Goal: Task Accomplishment & Management: Use online tool/utility

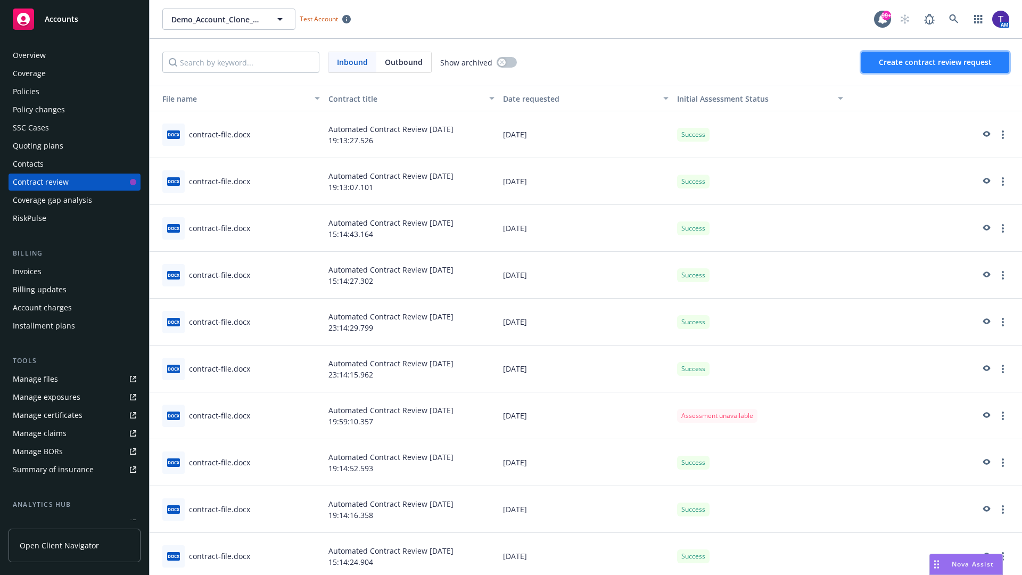
click at [936, 62] on span "Create contract review request" at bounding box center [935, 62] width 113 height 10
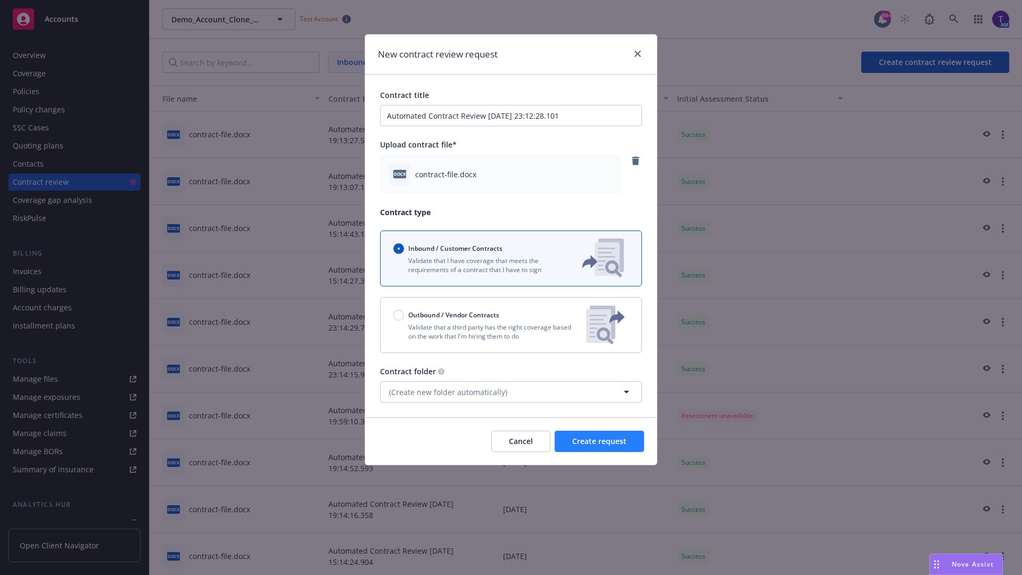
type input "Automated Contract Review 08-12-2025 23:12:28.101"
click at [599, 441] on span "Create request" at bounding box center [599, 441] width 54 height 10
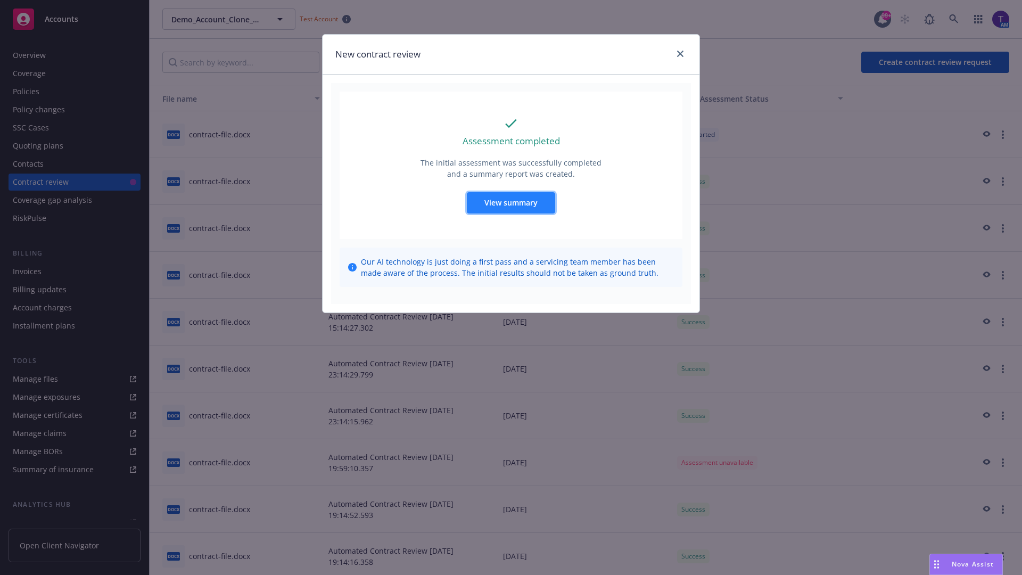
click at [511, 202] on span "View summary" at bounding box center [510, 203] width 53 height 10
